Goal: Navigation & Orientation: Find specific page/section

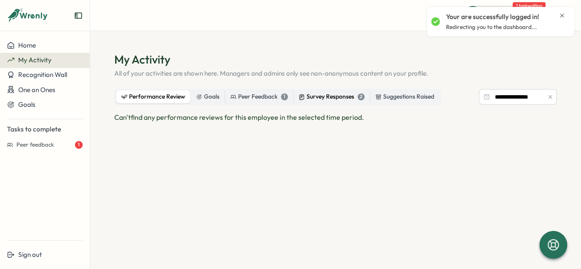
click at [315, 93] on div "Survey Responses 2" at bounding box center [332, 97] width 66 height 10
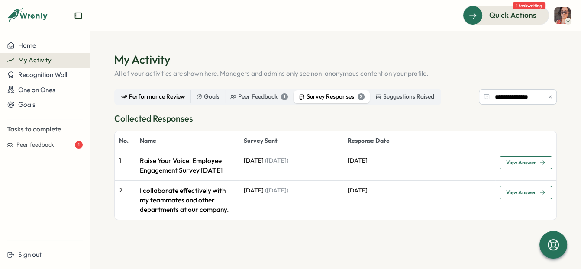
click at [157, 93] on div "Performance Review" at bounding box center [153, 97] width 64 height 10
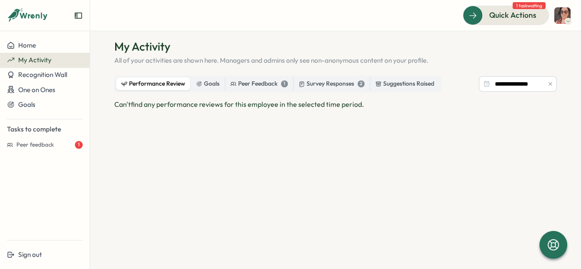
scroll to position [13, 0]
click at [40, 94] on span "One on Ones" at bounding box center [36, 90] width 37 height 8
click at [42, 87] on span "One on Ones" at bounding box center [36, 90] width 37 height 8
click at [38, 58] on span "My Activity" at bounding box center [34, 60] width 33 height 8
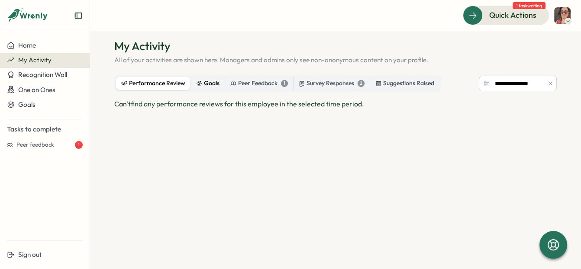
click at [221, 81] on label "Goals" at bounding box center [208, 83] width 34 height 13
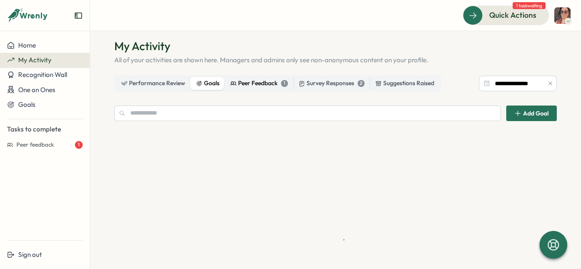
click at [245, 83] on div "Peer Feedback 1" at bounding box center [259, 84] width 58 height 10
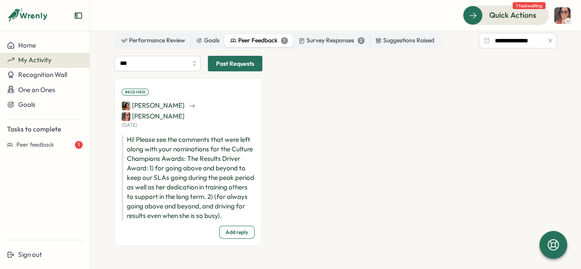
scroll to position [52, 0]
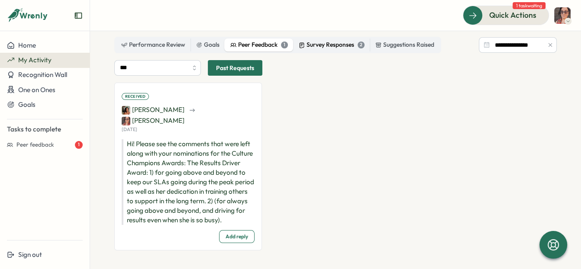
click at [315, 47] on div "Survey Responses 2" at bounding box center [332, 45] width 66 height 10
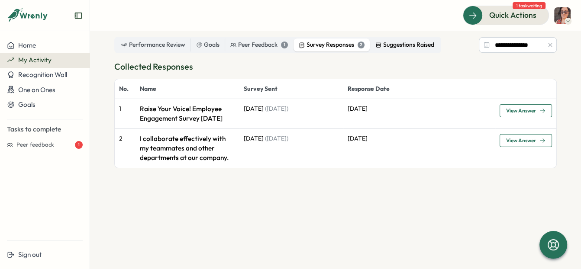
click at [391, 46] on div "Suggestions Raised" at bounding box center [404, 45] width 59 height 10
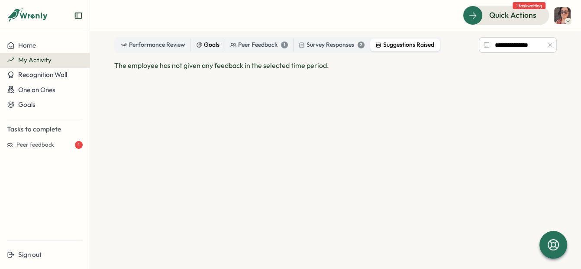
click at [210, 49] on div "Goals" at bounding box center [207, 45] width 23 height 10
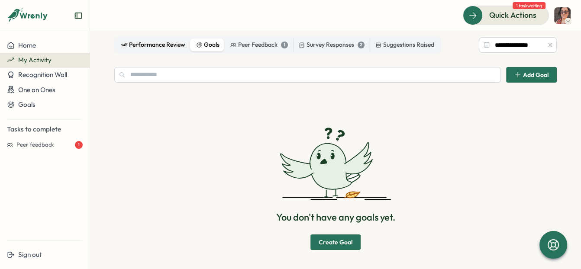
click at [154, 46] on div "Performance Review" at bounding box center [153, 45] width 64 height 10
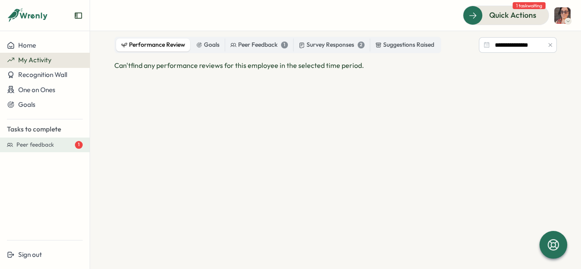
click at [45, 148] on span "Peer feedback" at bounding box center [35, 145] width 38 height 8
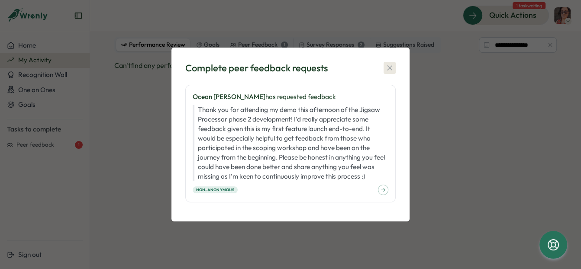
click at [390, 65] on icon "button" at bounding box center [389, 68] width 9 height 9
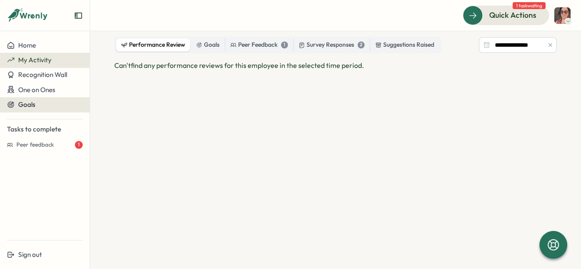
click at [28, 105] on span "Goals" at bounding box center [26, 104] width 17 height 8
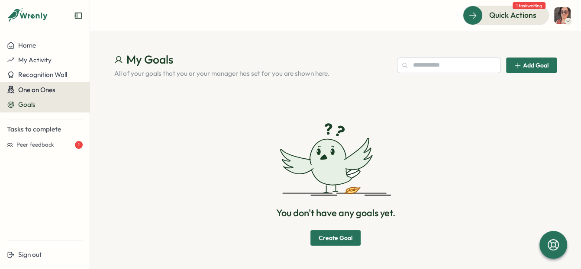
click at [35, 91] on span "One on Ones" at bounding box center [36, 90] width 37 height 8
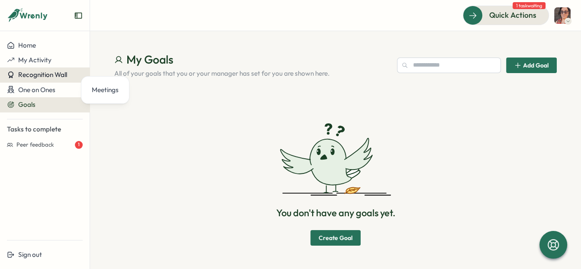
click at [35, 75] on span "Recognition Wall" at bounding box center [42, 75] width 49 height 8
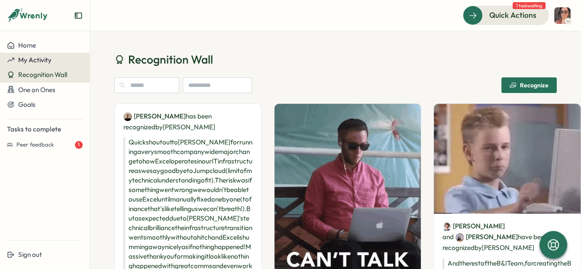
click at [40, 64] on span "My Activity" at bounding box center [34, 60] width 33 height 8
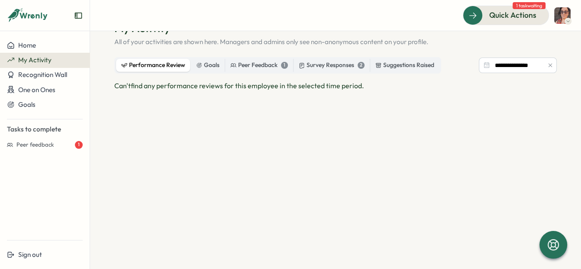
scroll to position [33, 0]
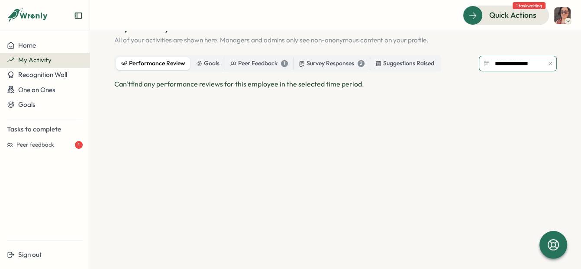
click at [517, 71] on input "**********" at bounding box center [518, 64] width 78 height 16
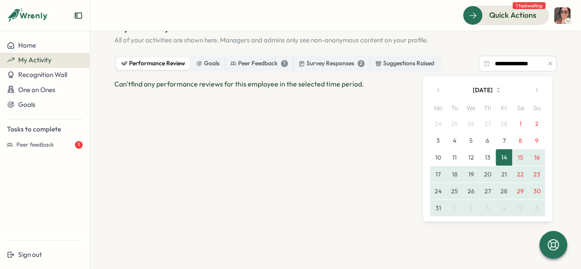
click at [536, 88] on icon "button" at bounding box center [536, 90] width 6 height 6
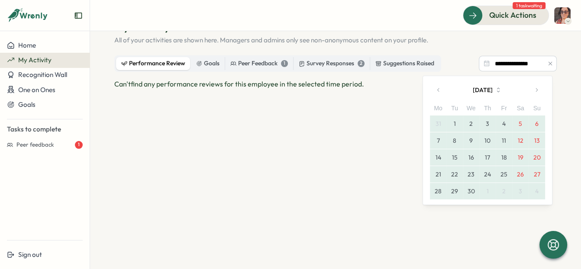
click at [536, 90] on icon "button" at bounding box center [536, 90] width 6 height 6
click at [535, 91] on icon "button" at bounding box center [536, 90] width 6 height 6
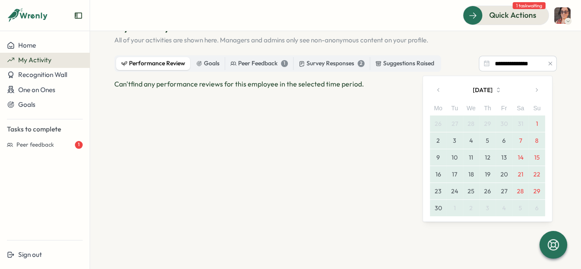
click at [536, 95] on button "button" at bounding box center [536, 89] width 17 height 17
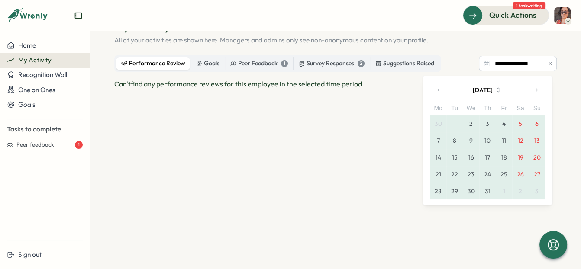
click at [536, 95] on button "button" at bounding box center [536, 89] width 17 height 17
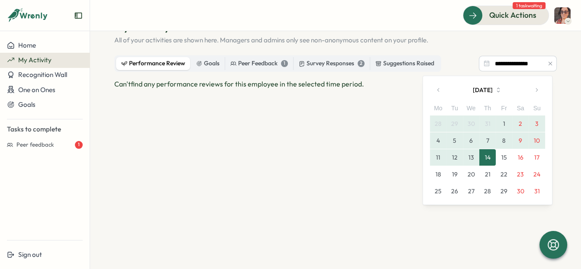
click at [505, 176] on button "22" at bounding box center [504, 174] width 16 height 16
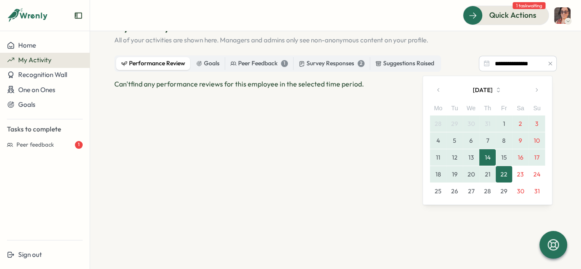
click at [503, 124] on button "1" at bounding box center [504, 124] width 16 height 16
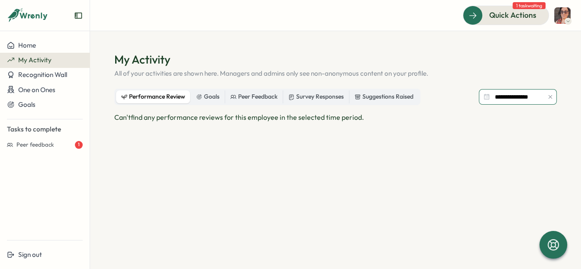
click at [527, 96] on input "**********" at bounding box center [518, 97] width 78 height 16
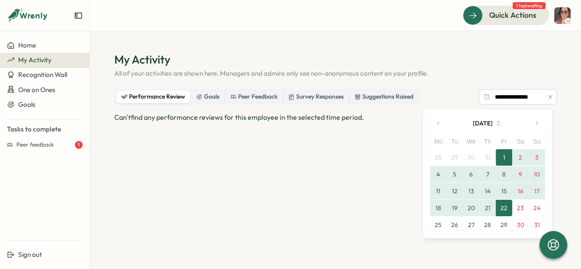
click at [436, 122] on icon "button" at bounding box center [439, 123] width 6 height 6
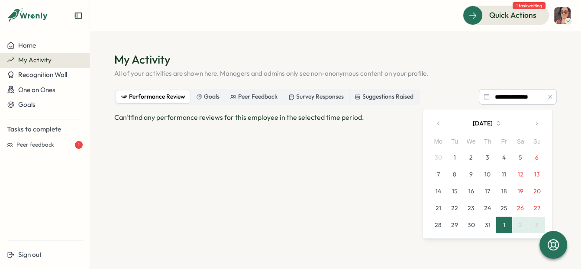
click at [455, 156] on button "1" at bounding box center [454, 157] width 16 height 16
click at [537, 122] on icon "button" at bounding box center [536, 123] width 6 height 6
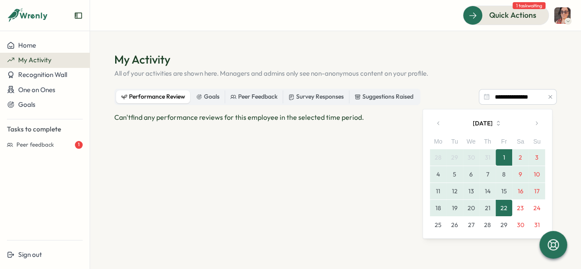
click at [508, 208] on button "22" at bounding box center [504, 208] width 16 height 16
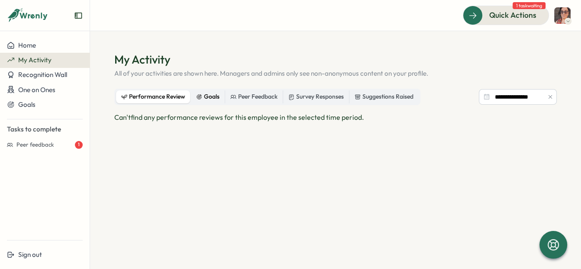
click at [206, 97] on div "Goals" at bounding box center [207, 97] width 23 height 10
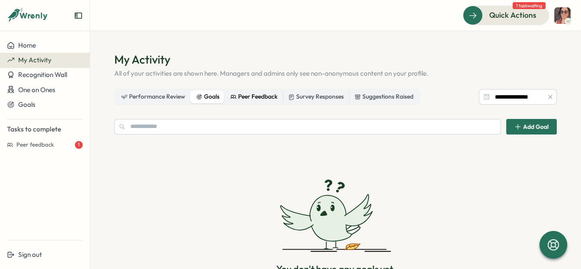
click at [256, 99] on div "Peer Feedback" at bounding box center [253, 97] width 47 height 10
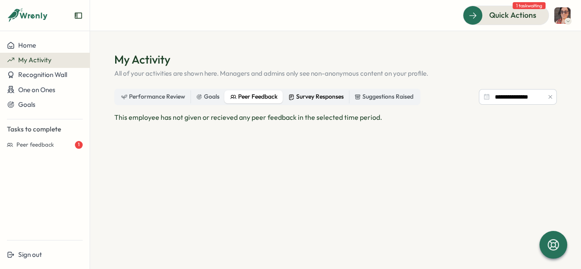
click at [314, 100] on div "Survey Responses" at bounding box center [315, 97] width 55 height 10
click at [385, 97] on div "Suggestions Raised" at bounding box center [384, 97] width 59 height 10
click at [163, 102] on label "Performance Review" at bounding box center [153, 97] width 74 height 13
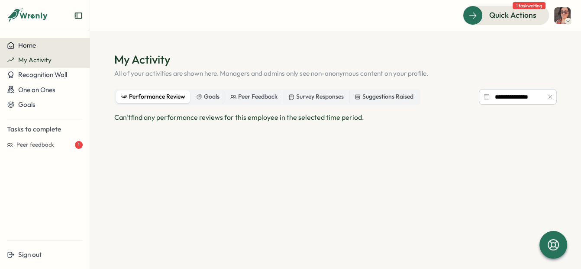
click at [49, 48] on div "Home" at bounding box center [45, 46] width 76 height 8
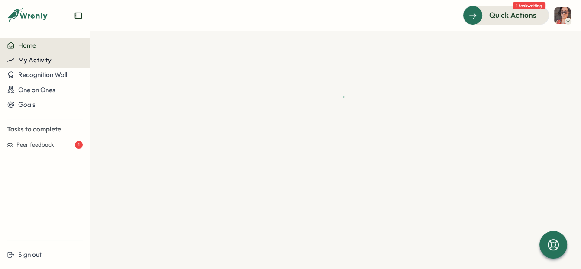
click at [49, 61] on span "My Activity" at bounding box center [34, 60] width 33 height 8
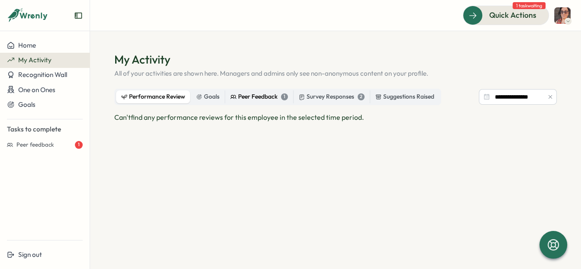
click at [256, 99] on div "Peer Feedback 1" at bounding box center [259, 97] width 58 height 10
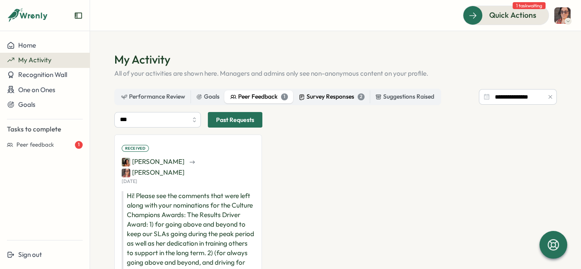
click at [329, 94] on div "Survey Responses 2" at bounding box center [332, 97] width 66 height 10
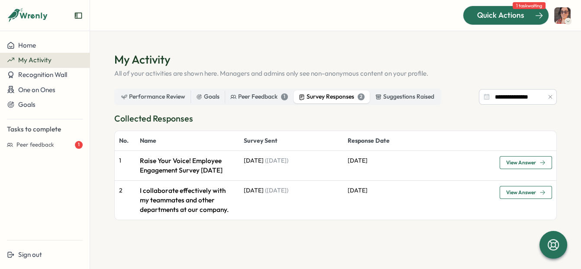
click at [507, 15] on span "Quick Actions" at bounding box center [500, 15] width 47 height 11
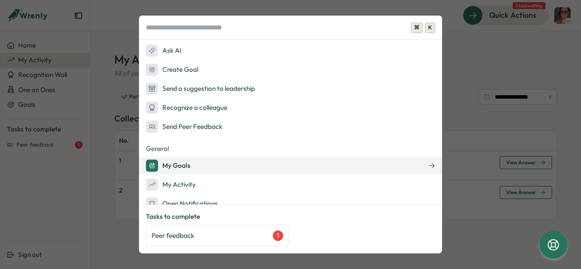
scroll to position [27, 0]
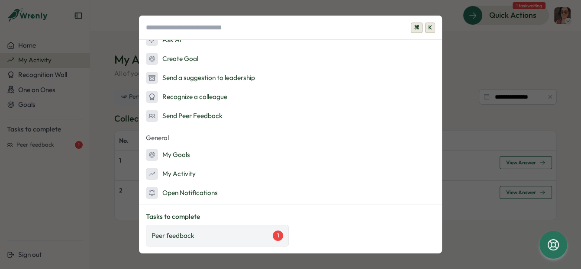
click at [222, 235] on div "Peer feedback 1" at bounding box center [218, 236] width 132 height 10
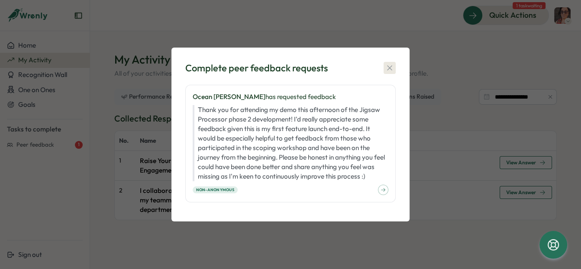
click at [391, 71] on icon "button" at bounding box center [389, 68] width 9 height 9
